Goal: Check status: Check status

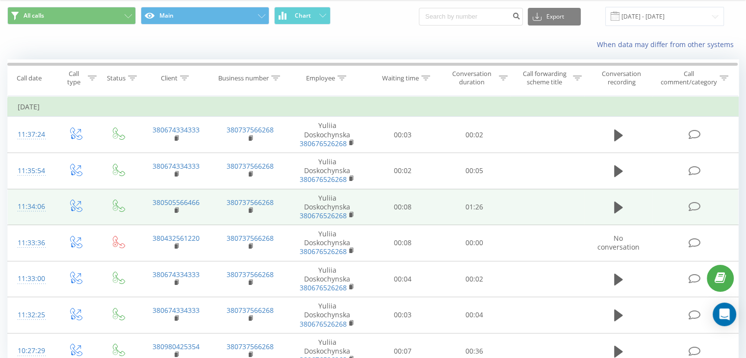
scroll to position [28, 0]
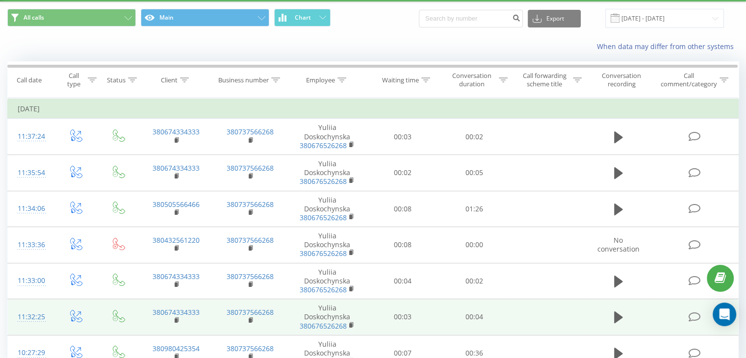
drag, startPoint x: 623, startPoint y: 207, endPoint x: 603, endPoint y: 307, distance: 102.5
click at [623, 207] on button at bounding box center [618, 209] width 15 height 15
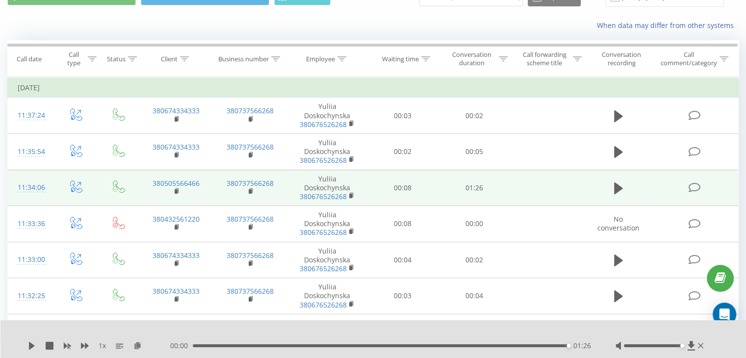
scroll to position [0, 0]
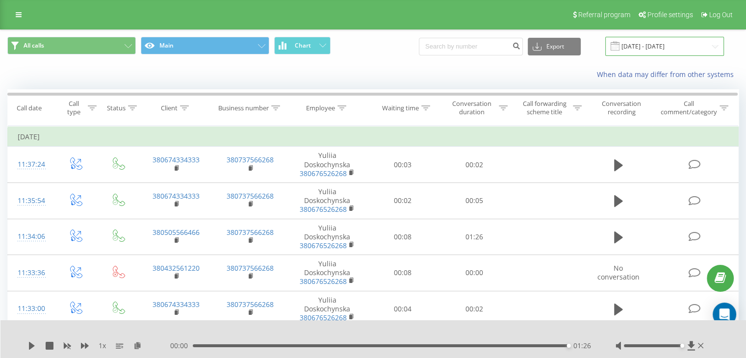
click at [679, 49] on input "[DATE] - [DATE]" at bounding box center [664, 46] width 119 height 19
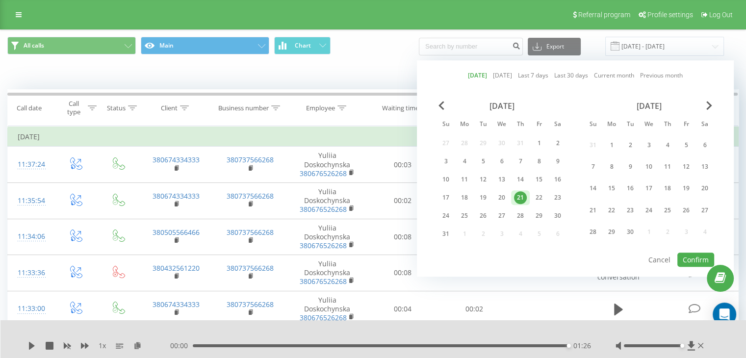
click at [520, 195] on div "21" at bounding box center [520, 197] width 13 height 13
drag, startPoint x: 699, startPoint y: 257, endPoint x: 694, endPoint y: 253, distance: 6.2
click at [697, 257] on button "Confirm" at bounding box center [695, 260] width 37 height 14
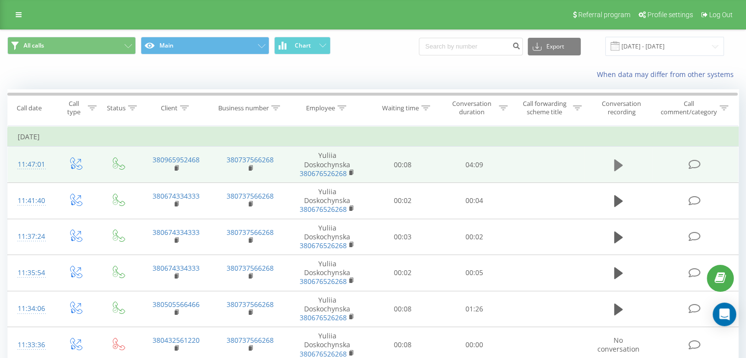
click at [620, 163] on icon at bounding box center [618, 165] width 9 height 12
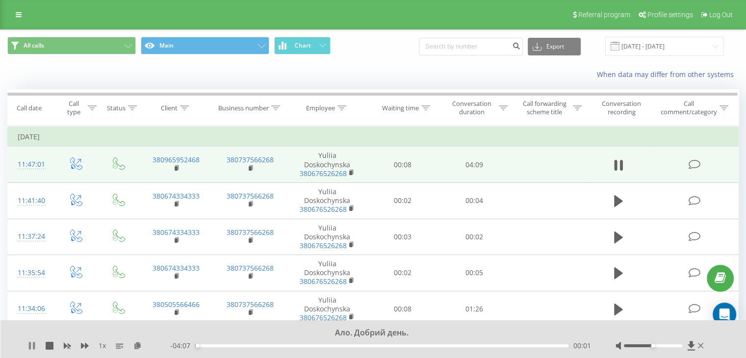
click at [30, 347] on icon at bounding box center [30, 346] width 2 height 8
click at [27, 347] on div "Ало. Добрий день. 1 x - 04:07 00:01 00:01" at bounding box center [373, 339] width 746 height 38
click at [30, 344] on icon at bounding box center [32, 346] width 6 height 8
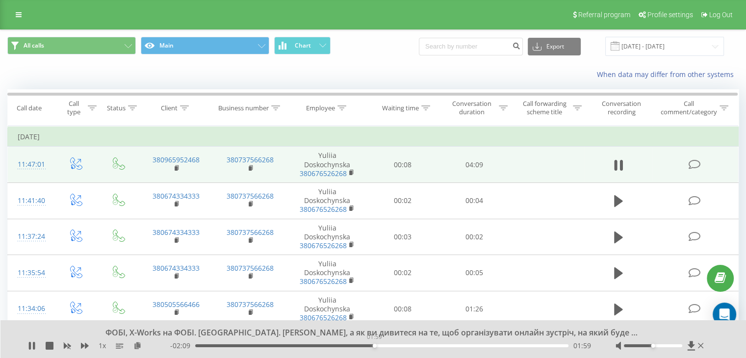
click at [374, 346] on div "01:59" at bounding box center [381, 345] width 373 height 3
click at [392, 346] on div "02:00" at bounding box center [381, 345] width 373 height 3
click at [417, 346] on div "02:28" at bounding box center [381, 345] width 373 height 3
click at [439, 347] on div "- 01:36 02:32 02:32" at bounding box center [380, 346] width 421 height 10
click at [443, 345] on div "02:45" at bounding box center [381, 345] width 373 height 3
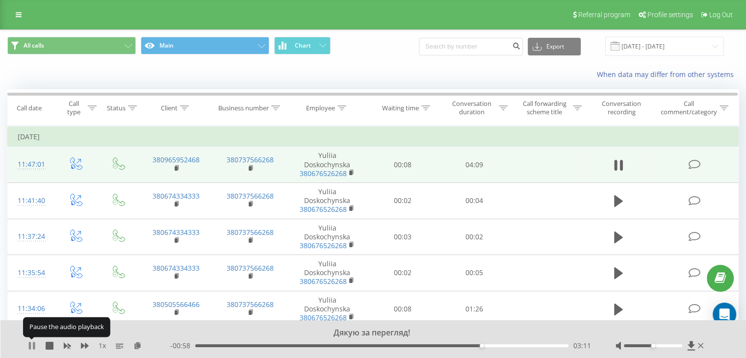
click at [29, 343] on icon at bounding box center [30, 346] width 2 height 8
